Goal: Find specific page/section: Find specific page/section

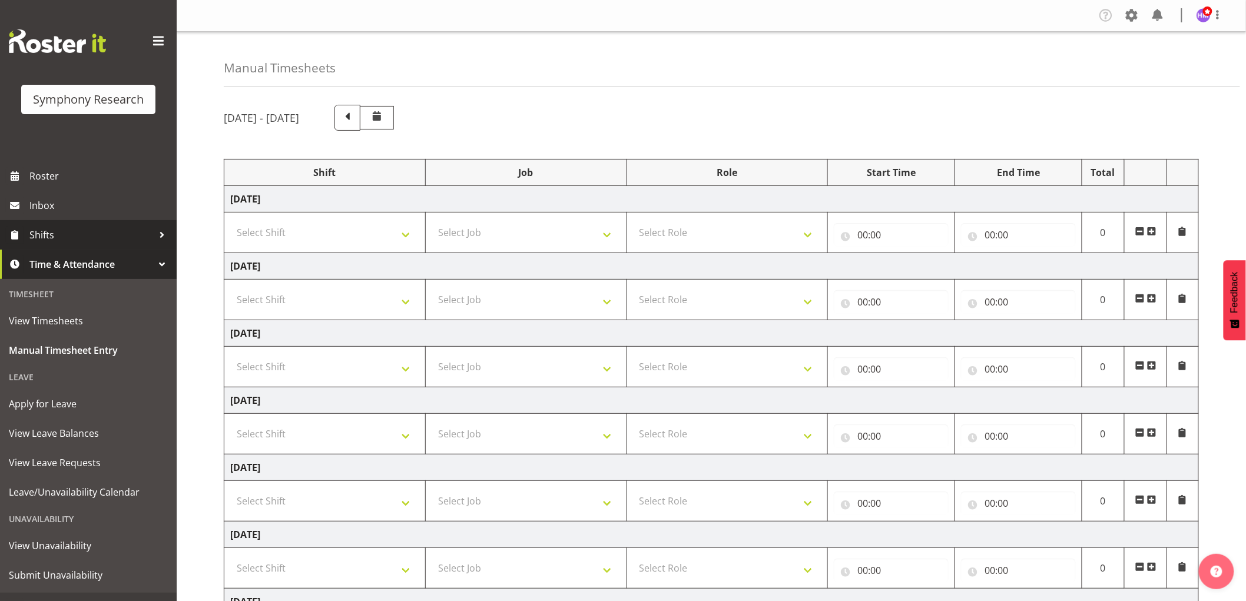
click at [54, 233] on span "Shifts" at bounding box center [91, 235] width 124 height 18
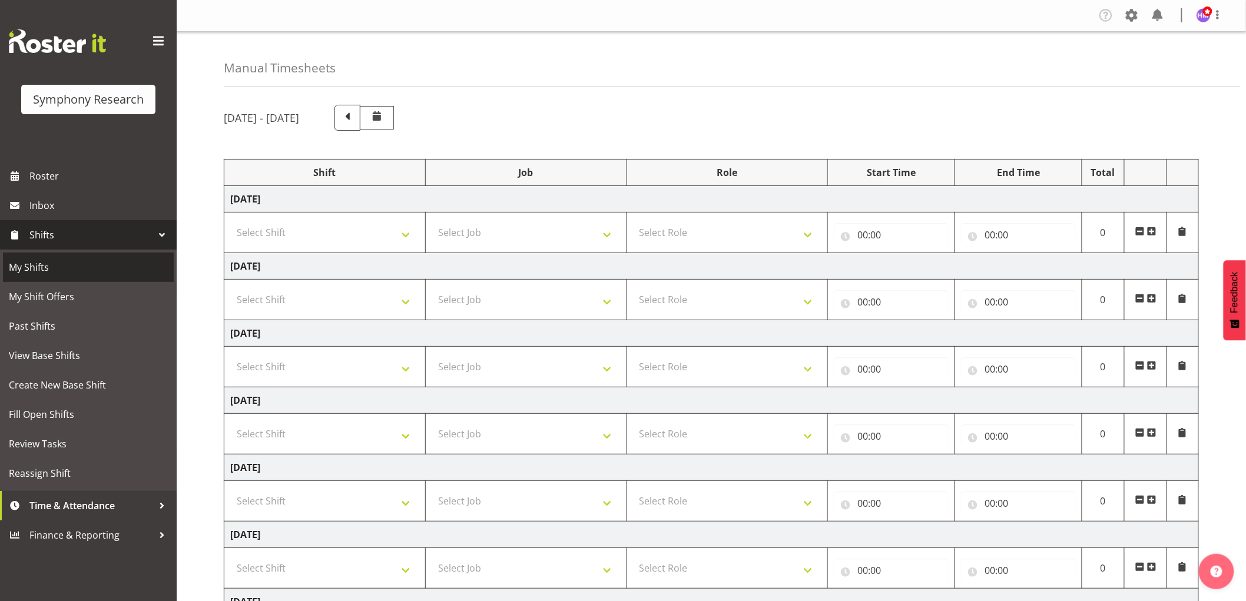
click at [39, 268] on span "My Shifts" at bounding box center [88, 268] width 159 height 18
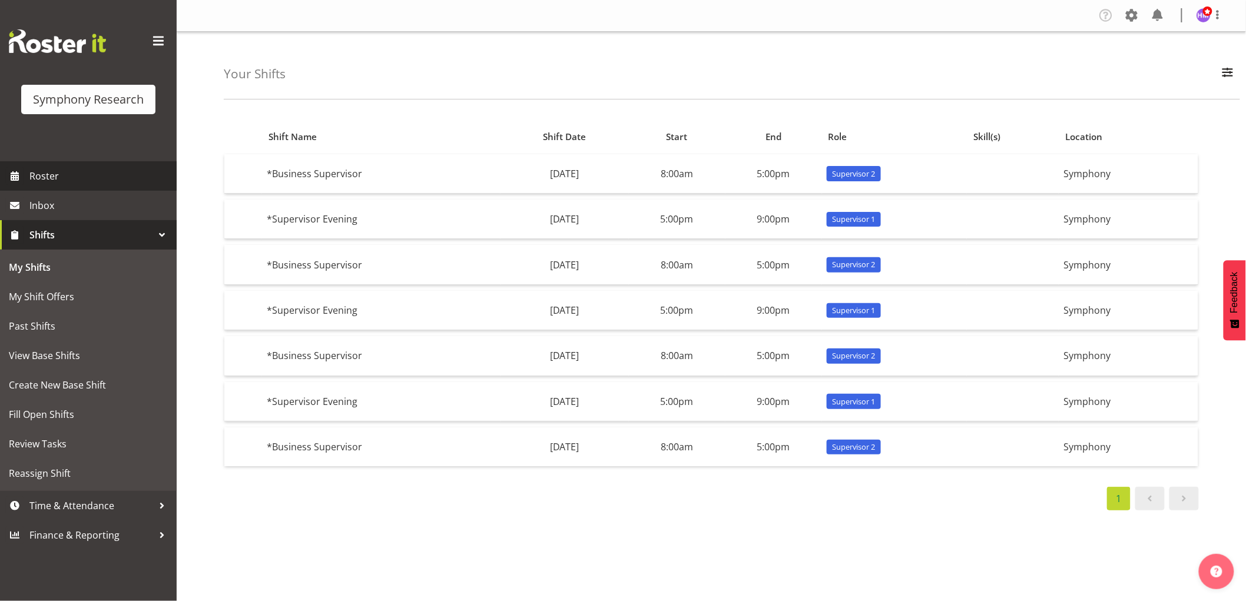
click at [91, 162] on link "Roster" at bounding box center [88, 175] width 177 height 29
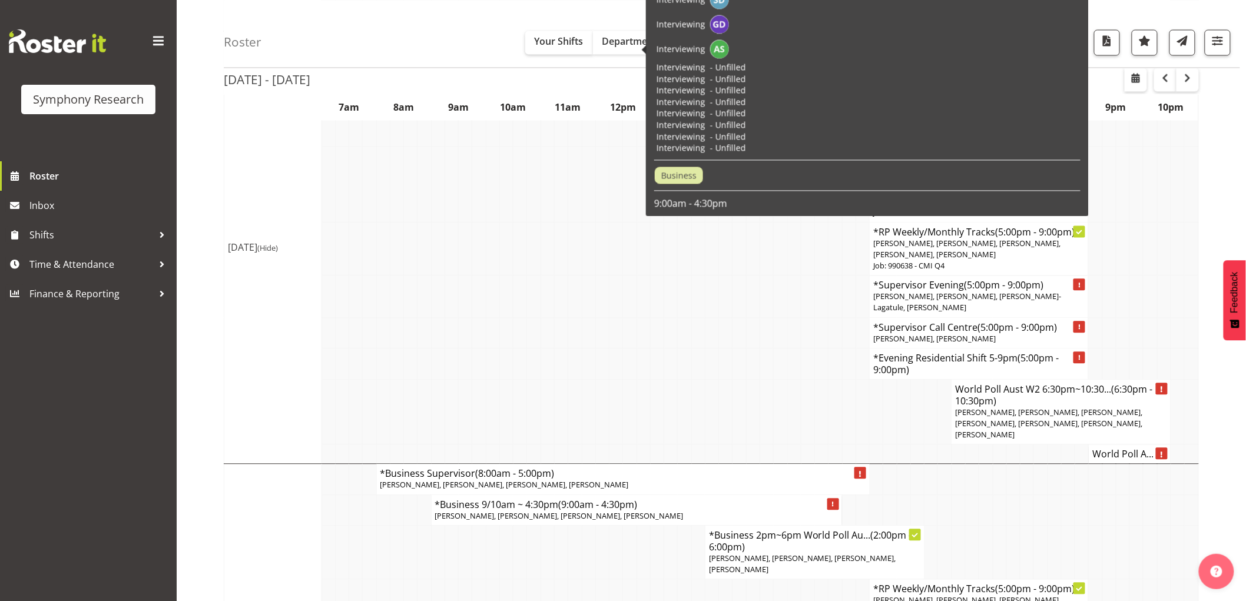
scroll to position [850, 0]
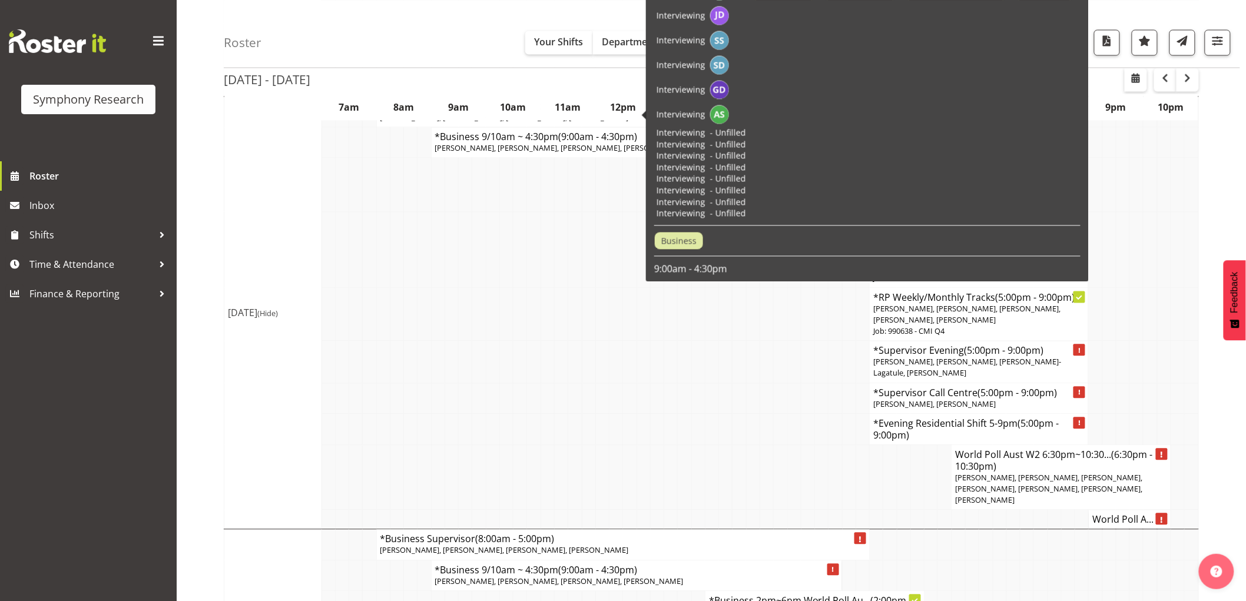
click at [601, 383] on td at bounding box center [602, 398] width 14 height 31
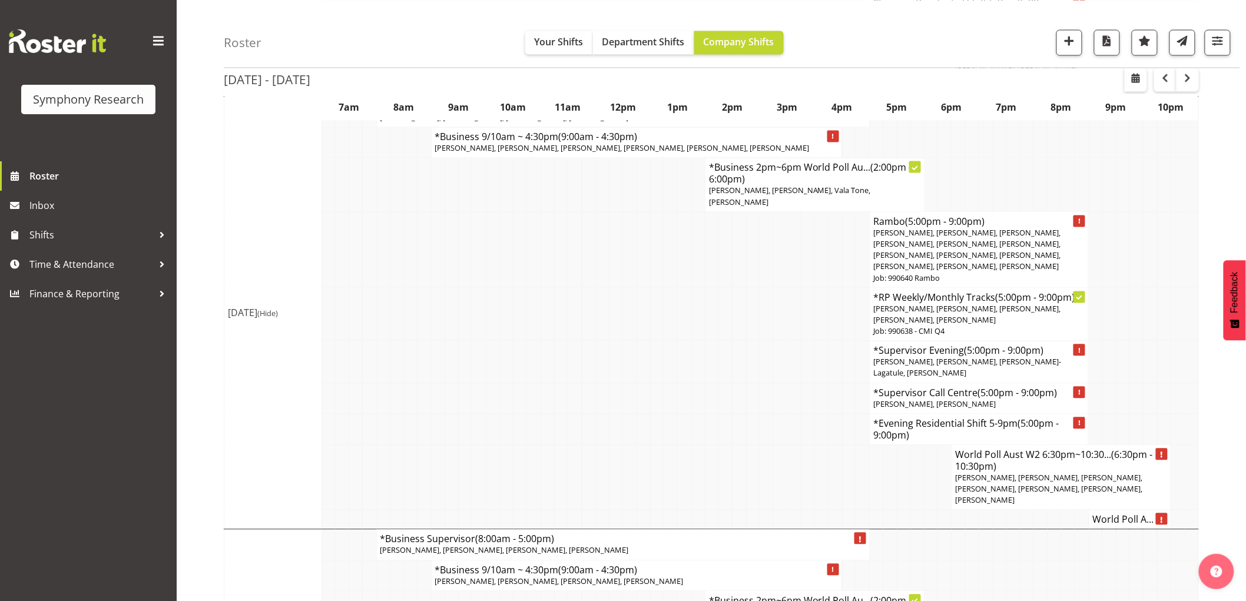
click at [652, 302] on td at bounding box center [657, 315] width 14 height 54
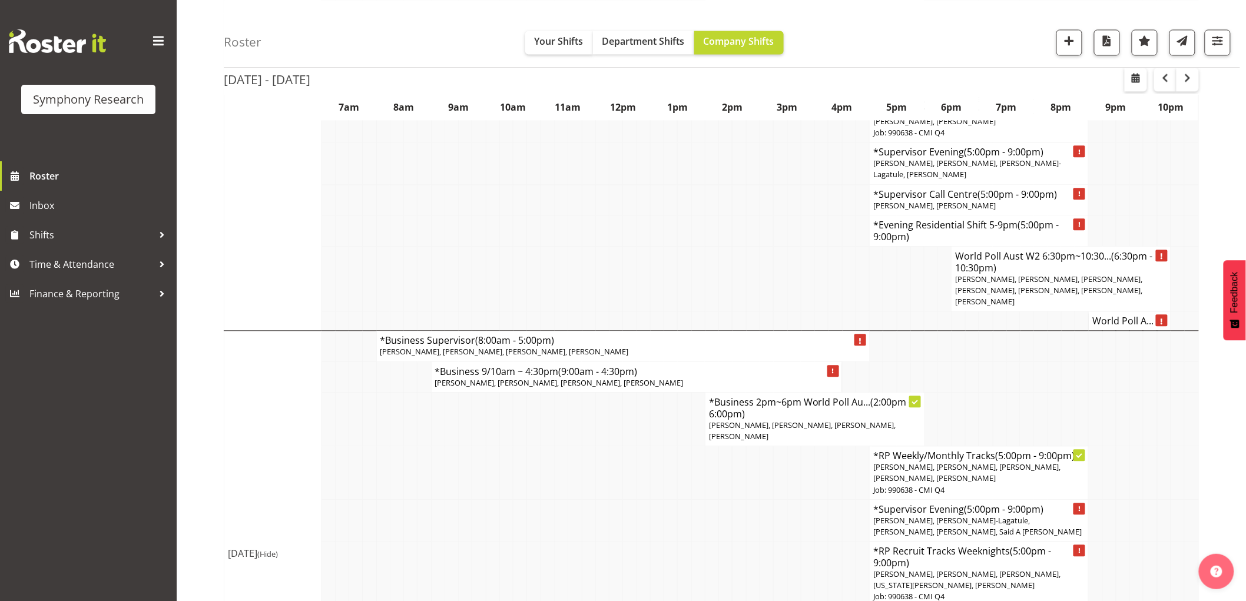
scroll to position [1112, 0]
